Goal: Check status: Check status

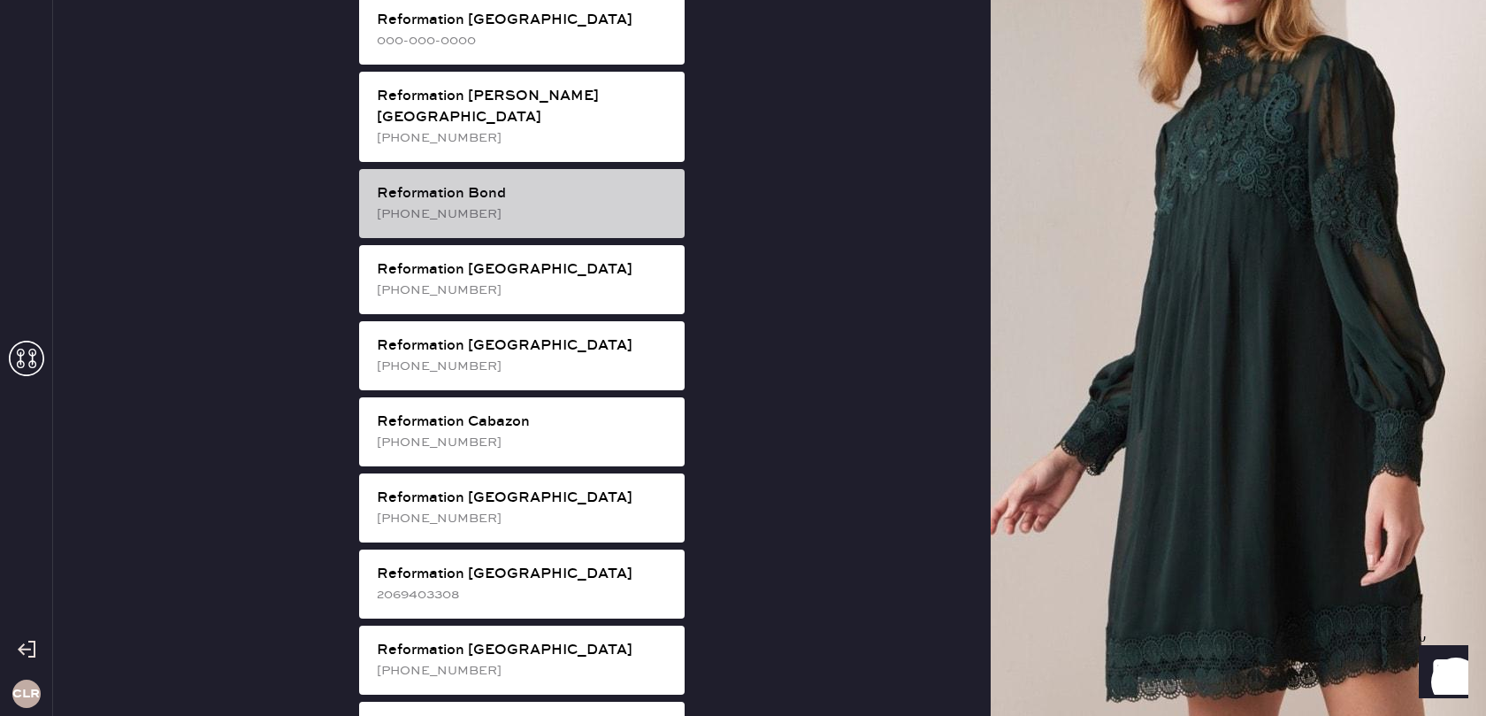
scroll to position [256, 0]
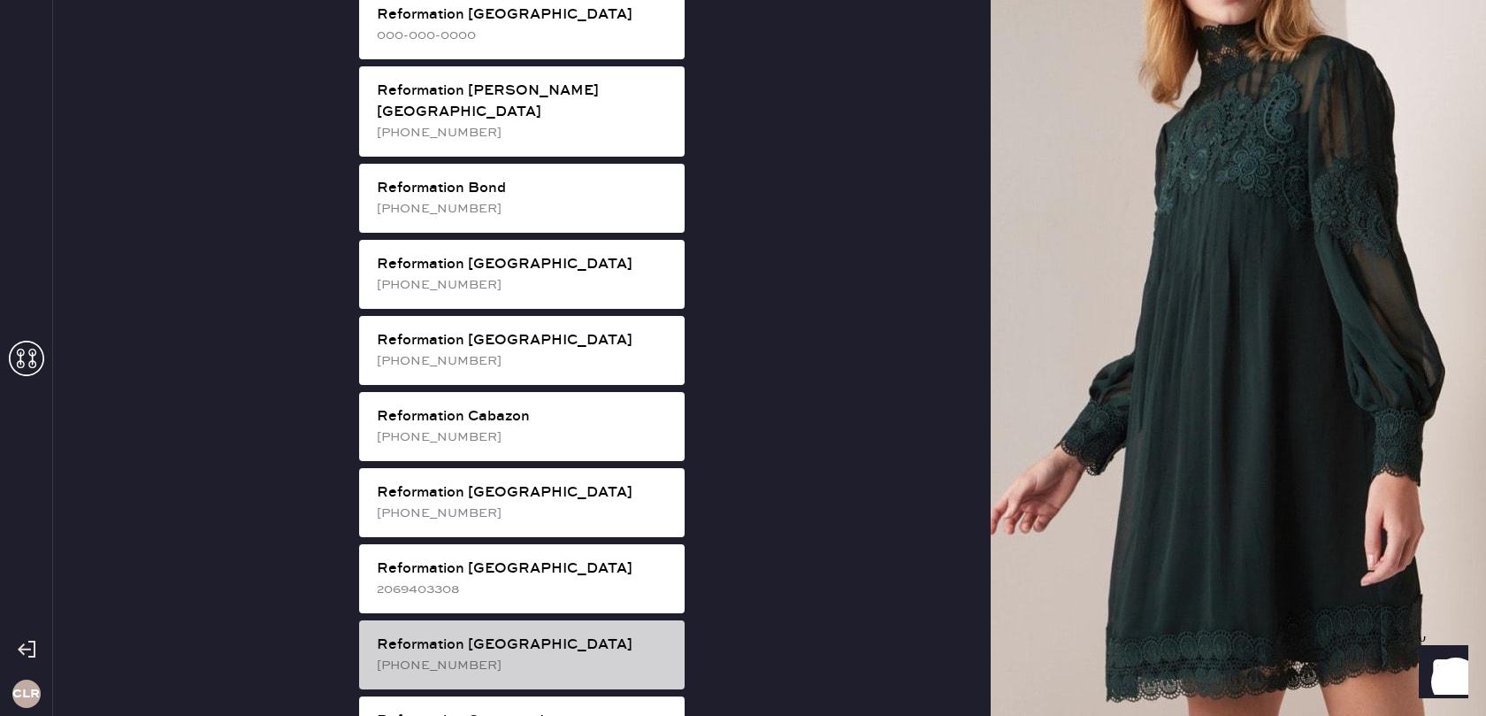
click at [566, 634] on div "Reformation [GEOGRAPHIC_DATA]" at bounding box center [524, 644] width 294 height 21
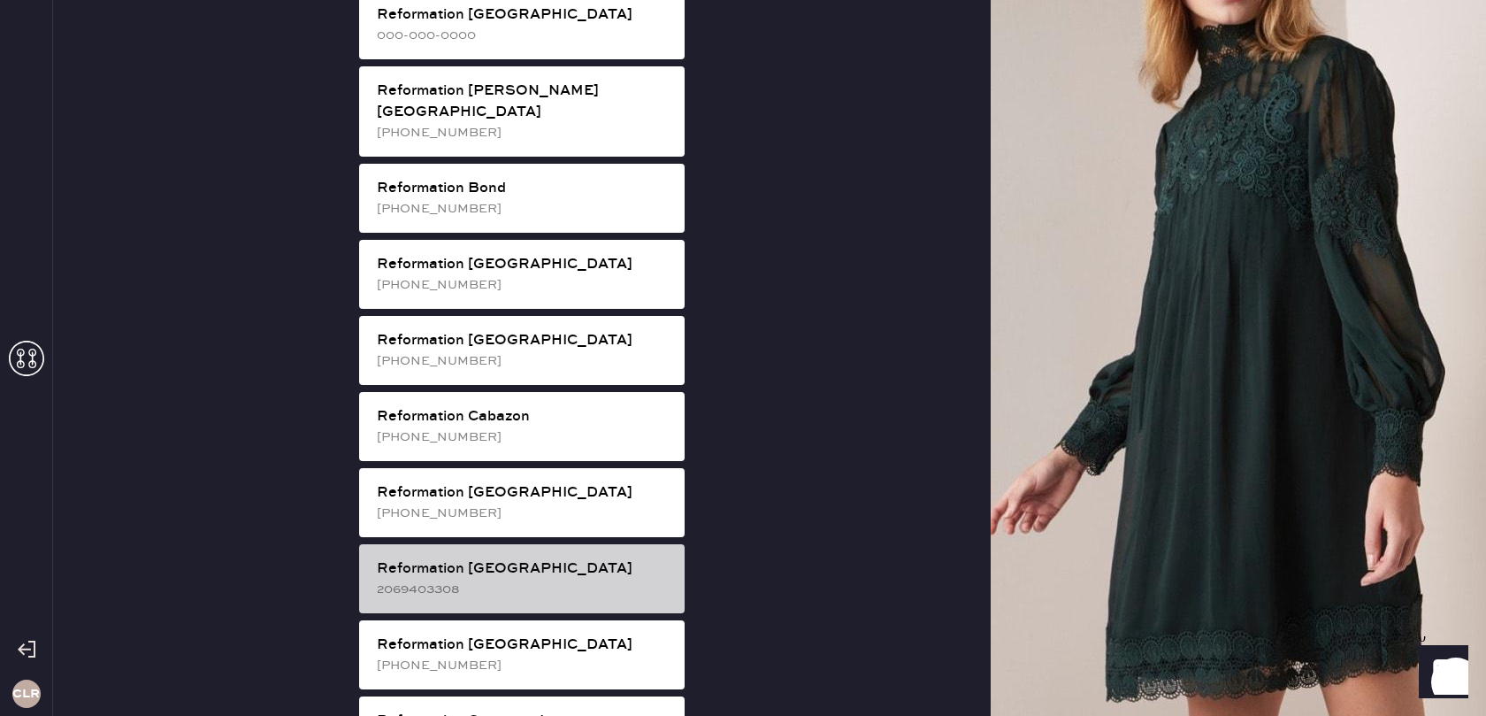
scroll to position [0, 0]
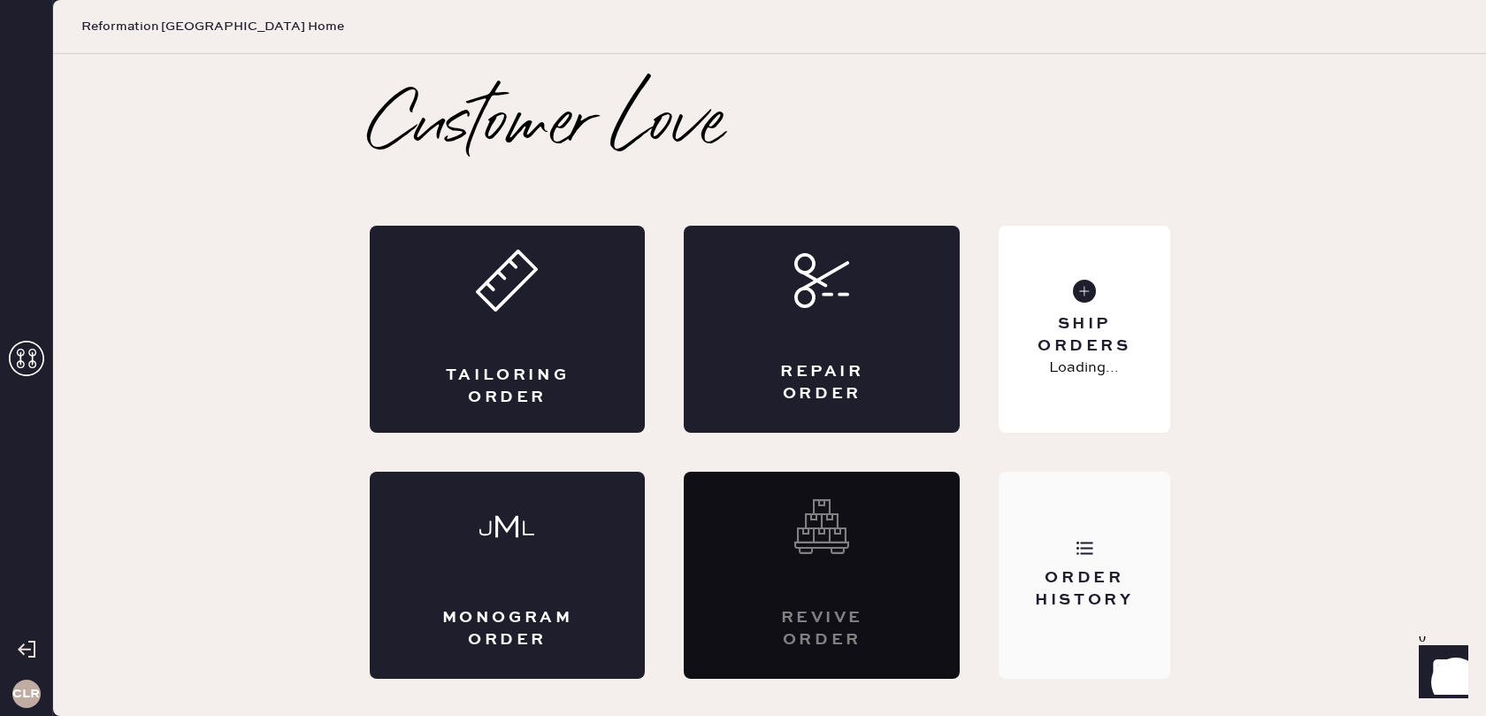
click at [1104, 581] on div "Order History" at bounding box center [1084, 589] width 142 height 44
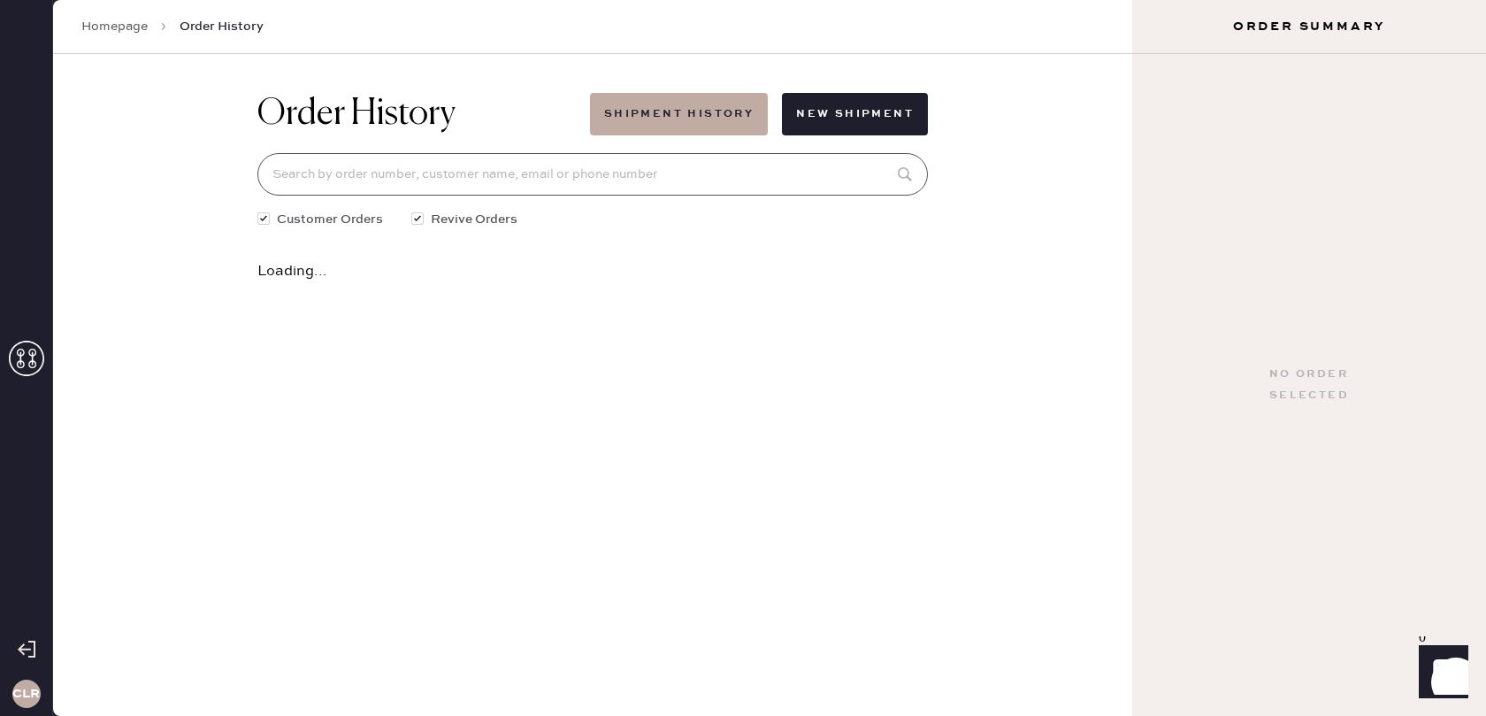
click at [680, 175] on input at bounding box center [592, 174] width 671 height 42
paste input "81531"
type input "81531"
click at [901, 277] on icon at bounding box center [906, 277] width 35 height 35
